Goal: Obtain resource: Obtain resource

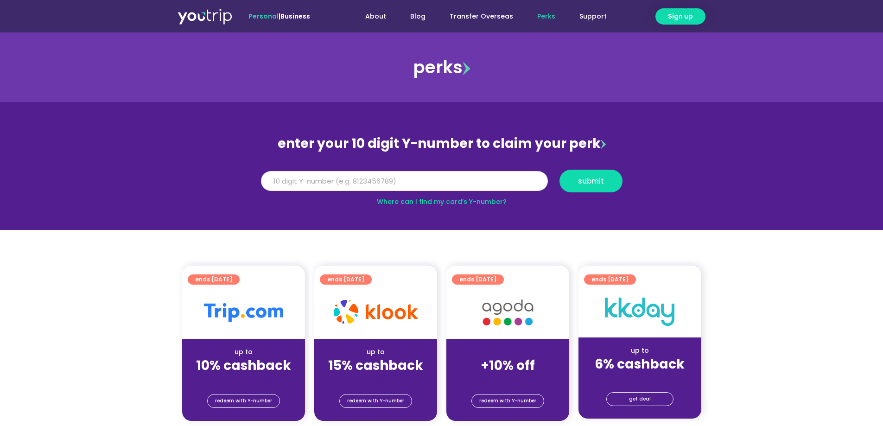
click at [376, 177] on input "Y Number" at bounding box center [404, 181] width 287 height 20
click at [392, 179] on input "Y Number" at bounding box center [404, 181] width 287 height 20
click at [455, 201] on link "Where can I find my card’s Y-number?" at bounding box center [442, 201] width 130 height 9
click at [335, 183] on input "Y Number" at bounding box center [404, 181] width 287 height 20
type input "8167545226"
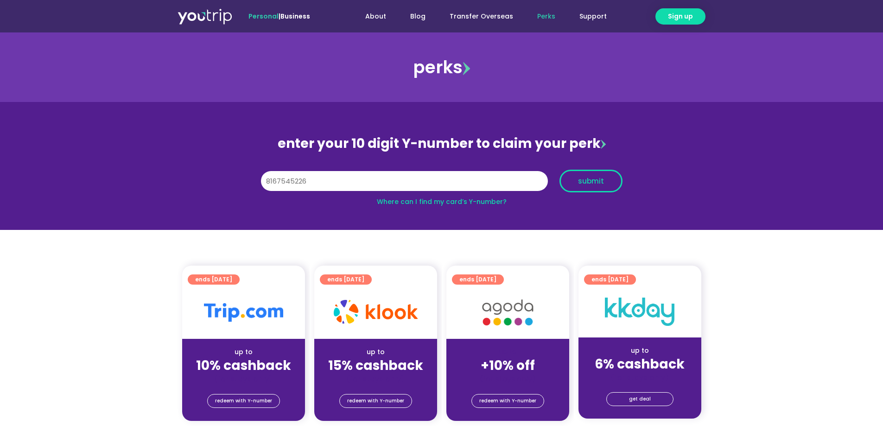
click at [577, 183] on span "submit" at bounding box center [590, 180] width 47 height 7
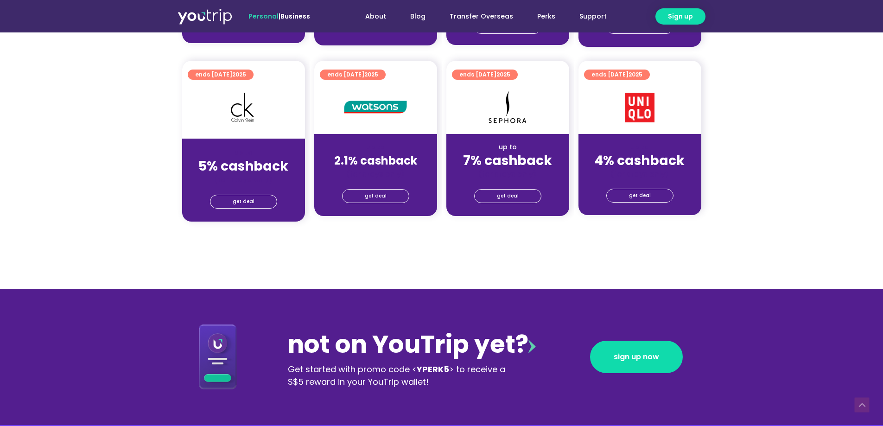
scroll to position [788, 0]
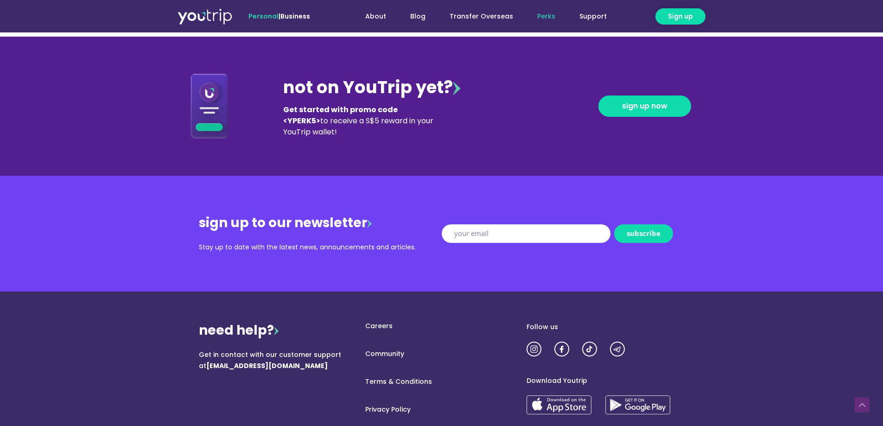
scroll to position [1122, 0]
